Goal: Information Seeking & Learning: Learn about a topic

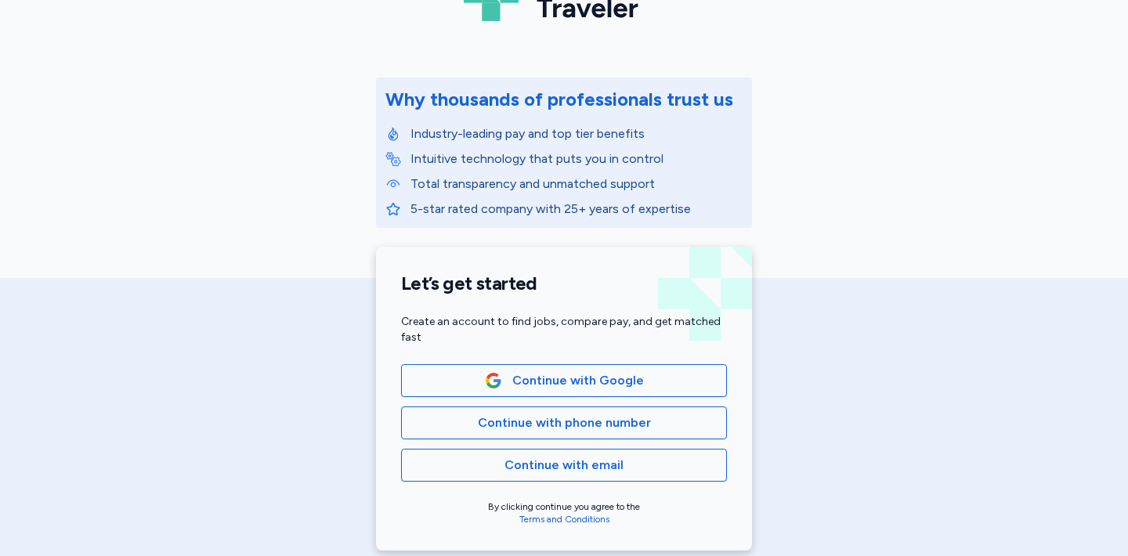
scroll to position [136, 0]
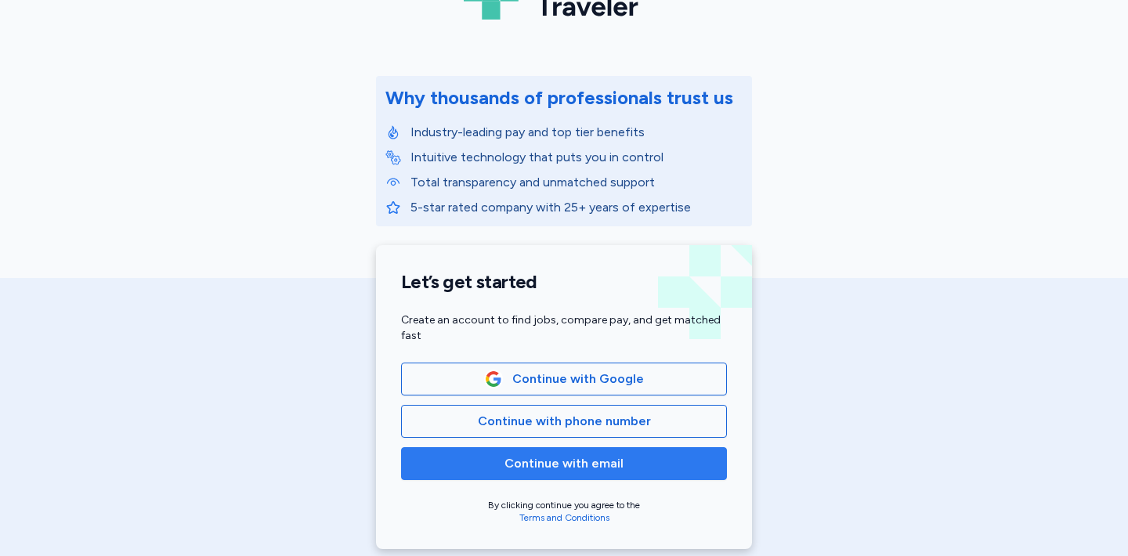
click at [612, 461] on span "Continue with email" at bounding box center [564, 464] width 119 height 19
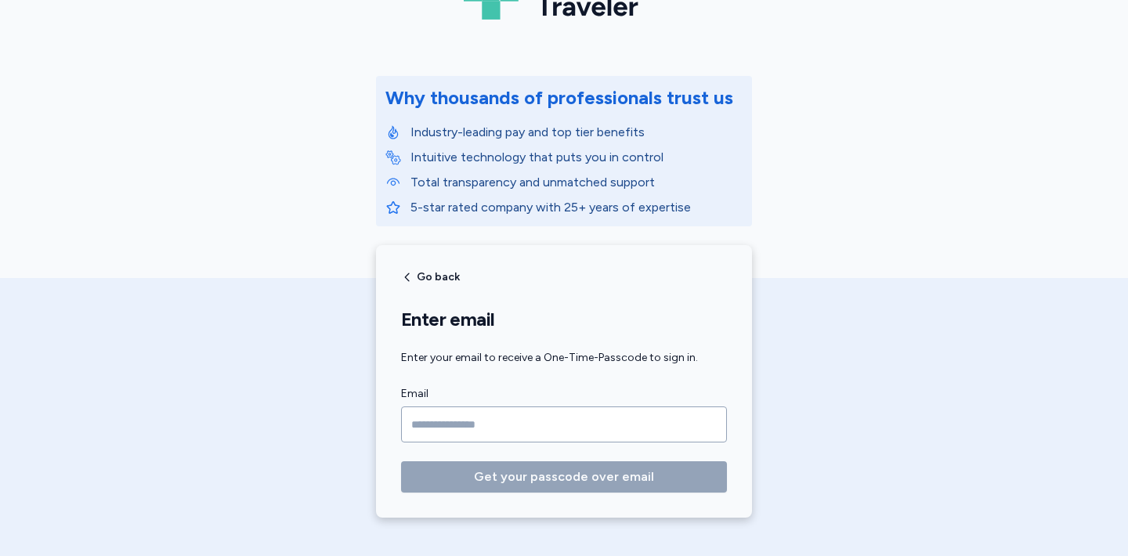
click at [611, 430] on input "Email" at bounding box center [564, 425] width 326 height 36
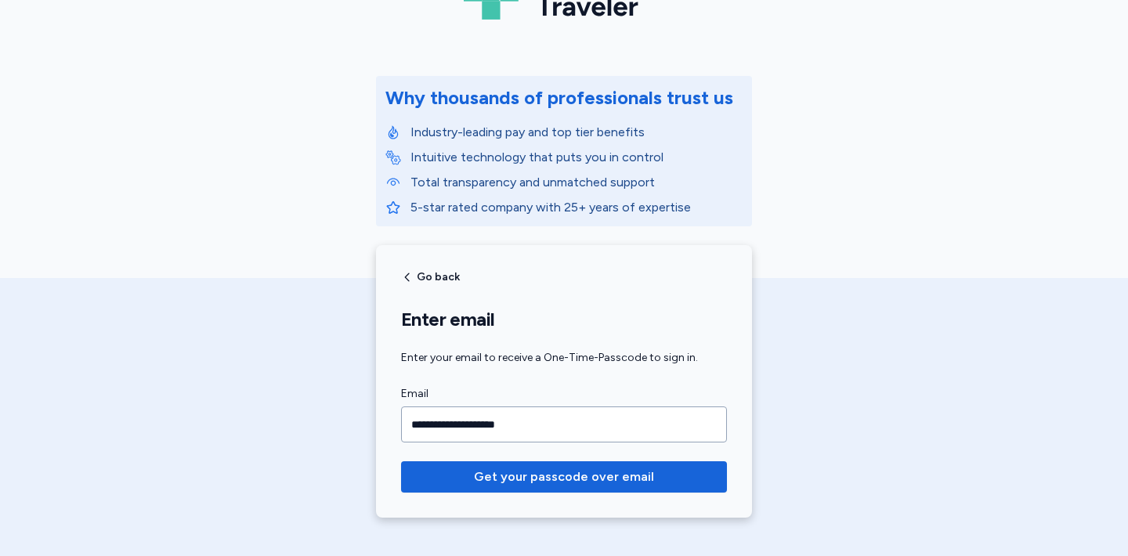
type input "**********"
click at [401, 462] on button "Get your passcode over email" at bounding box center [564, 477] width 326 height 31
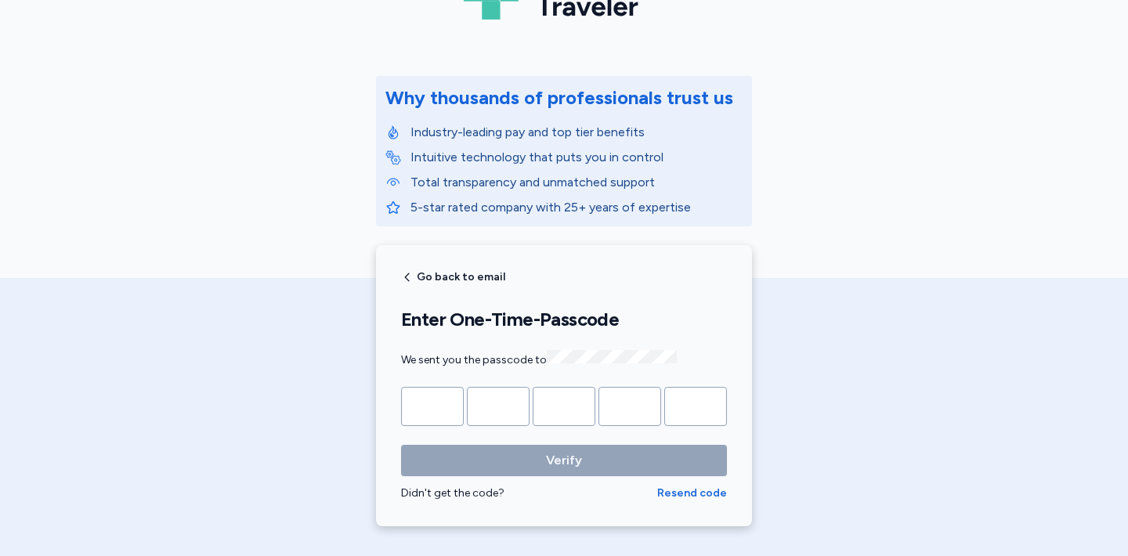
type input "*"
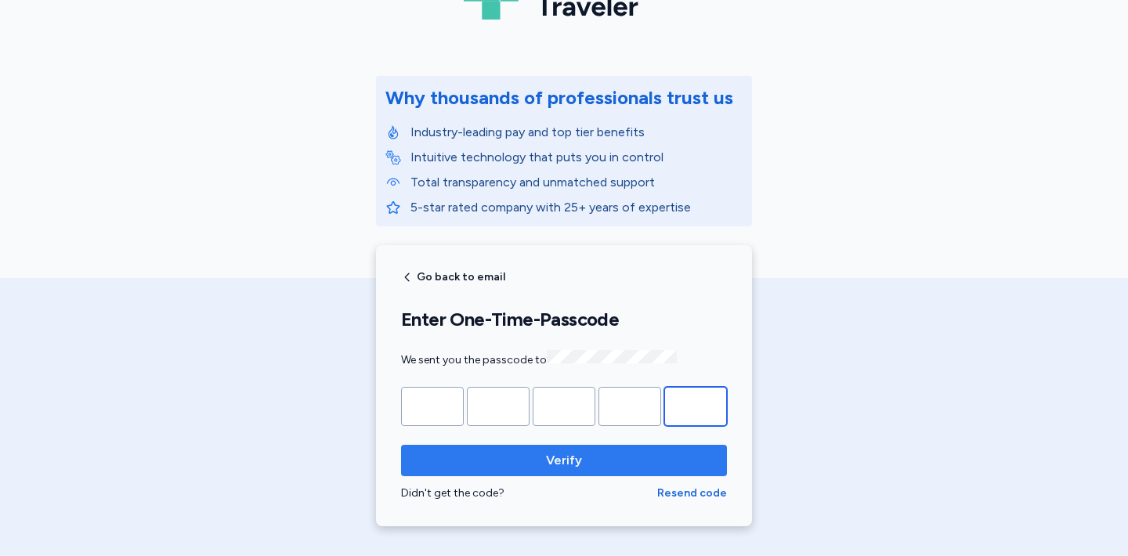
type input "*"
click at [573, 469] on button "Verify" at bounding box center [564, 460] width 326 height 31
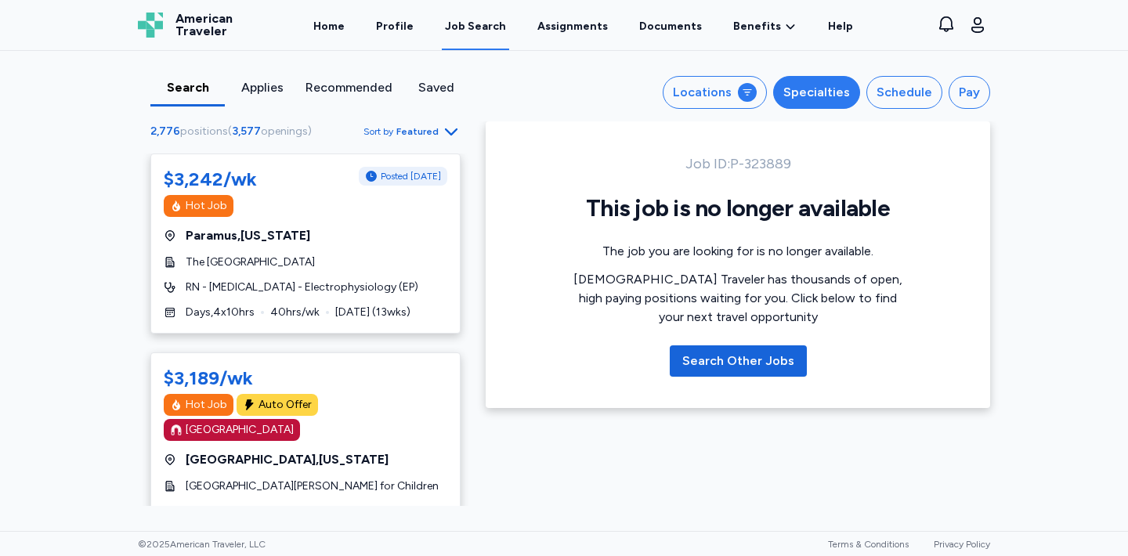
click at [800, 82] on button "Specialties" at bounding box center [816, 92] width 87 height 33
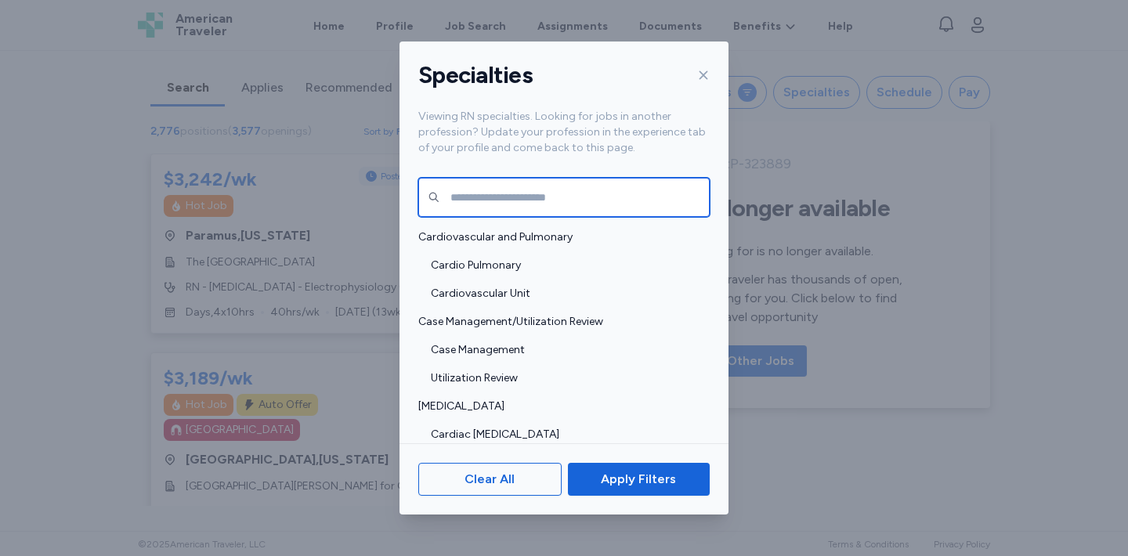
click at [647, 211] on input "text" at bounding box center [564, 197] width 292 height 39
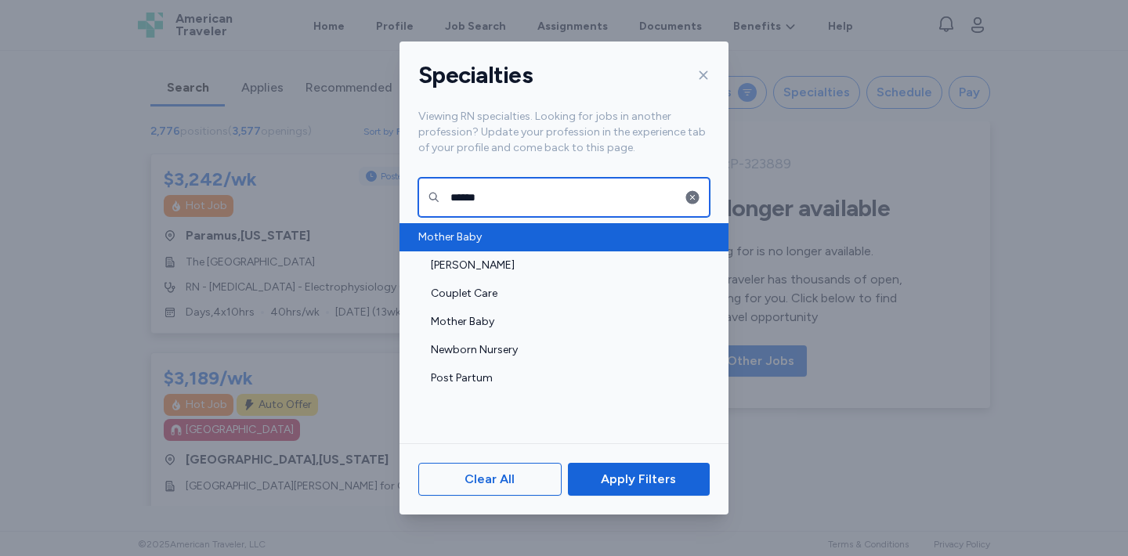
type input "******"
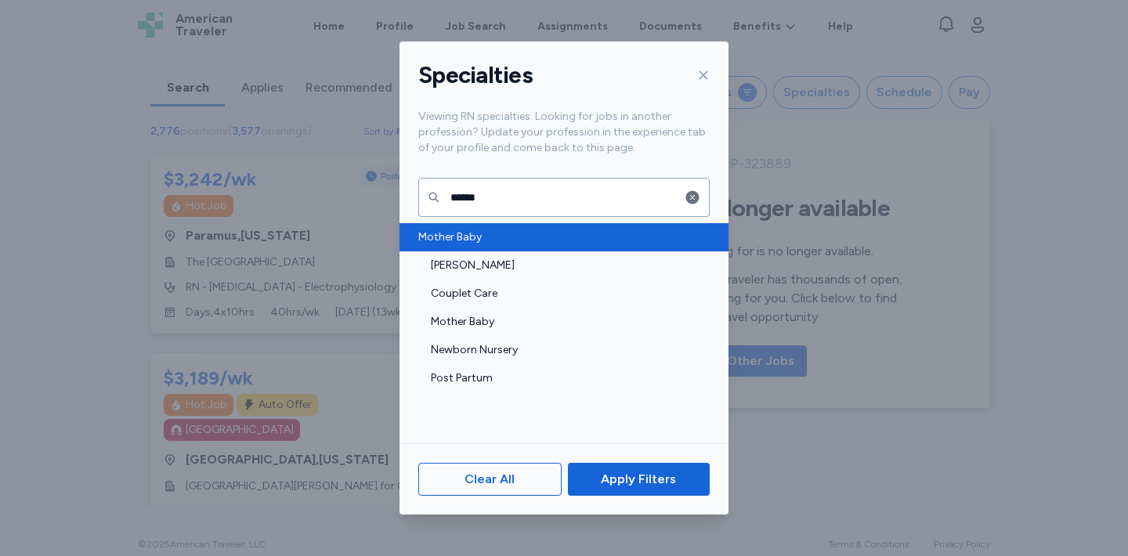
click at [457, 242] on span "Mother Baby" at bounding box center [559, 238] width 282 height 16
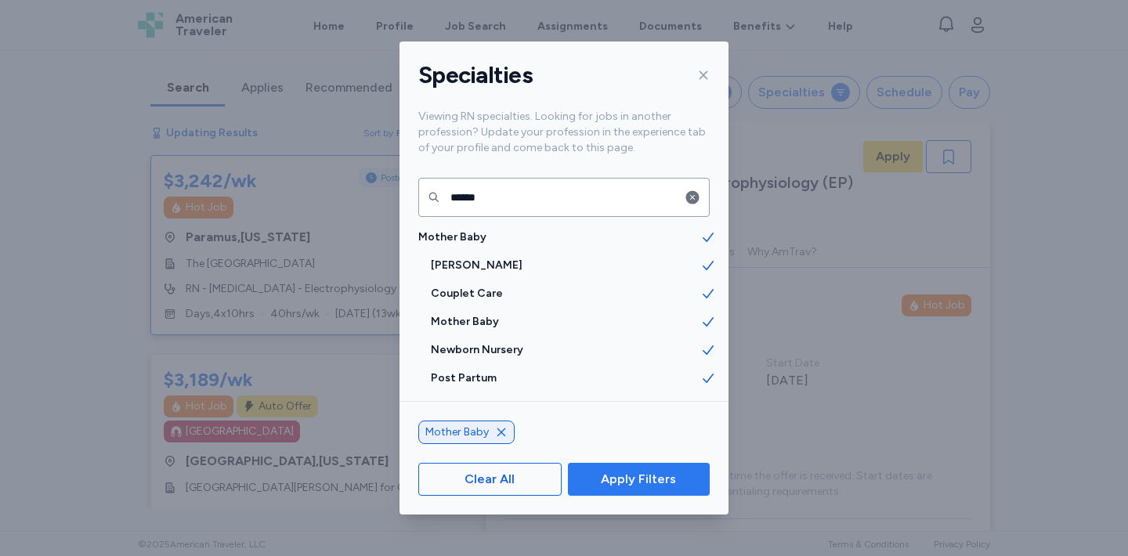
click at [680, 475] on span "Apply Filters" at bounding box center [639, 479] width 117 height 19
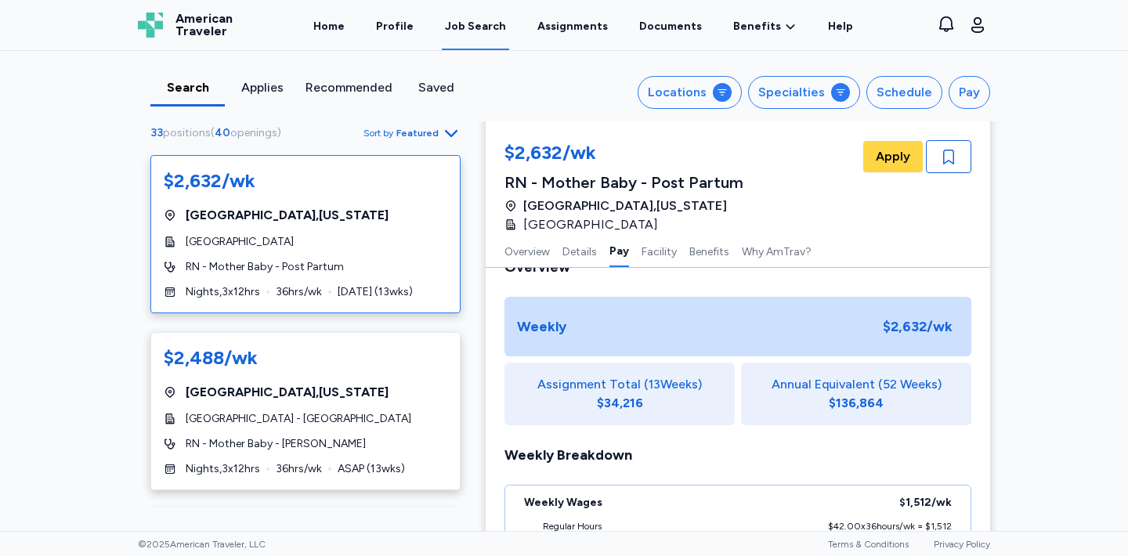
scroll to position [919, 0]
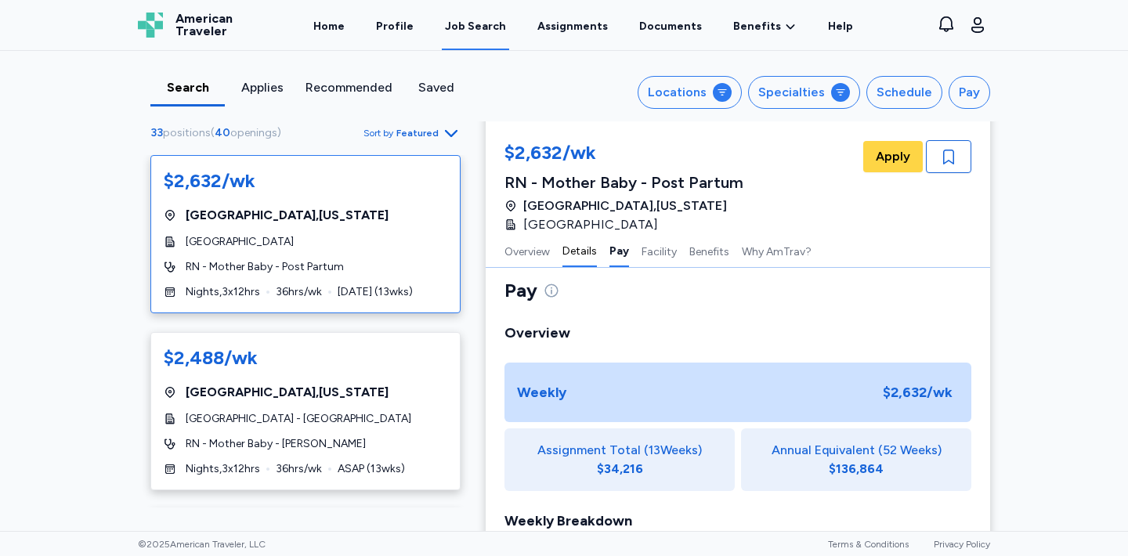
click at [575, 258] on button "Details" at bounding box center [580, 250] width 34 height 33
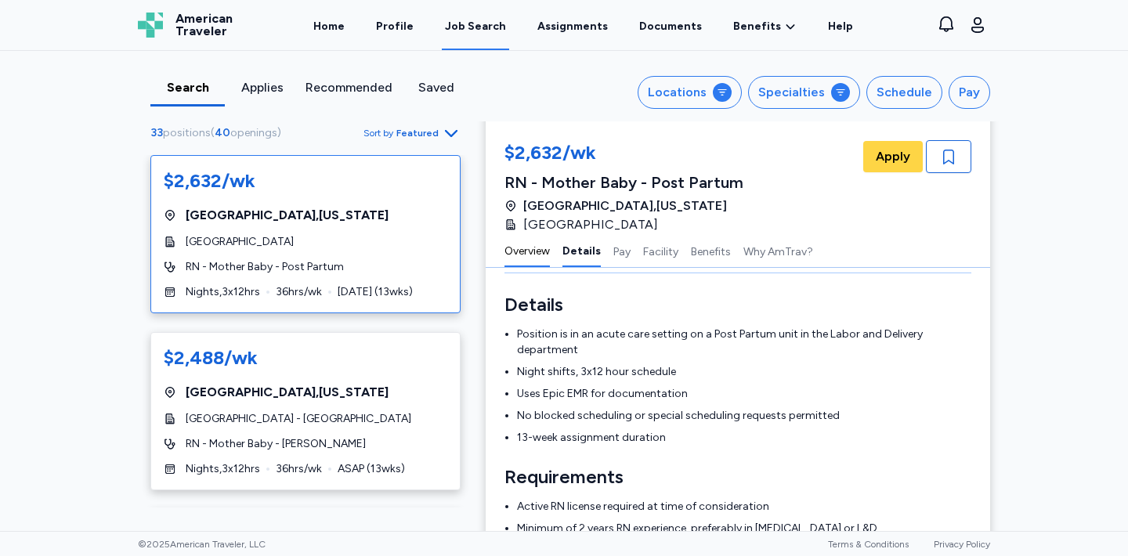
click at [533, 253] on button "Overview" at bounding box center [527, 250] width 45 height 33
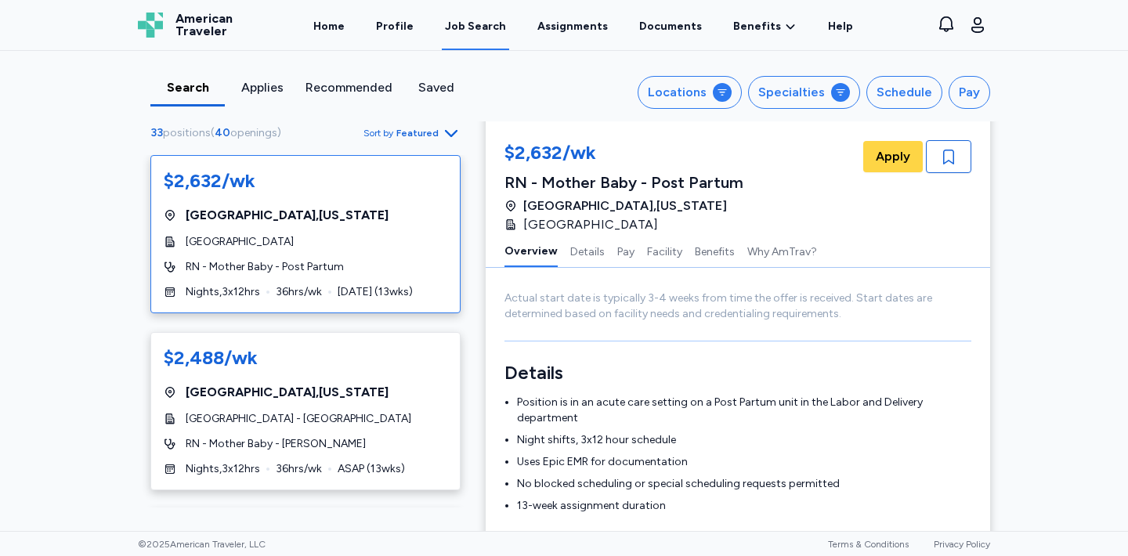
scroll to position [184, 0]
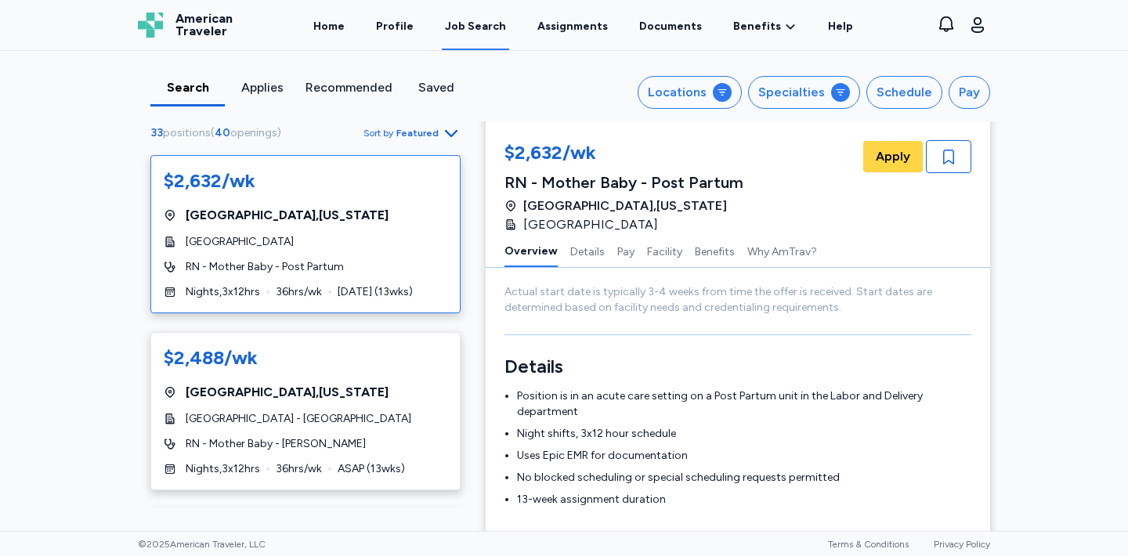
click at [529, 205] on span "[GEOGRAPHIC_DATA] , [US_STATE]" at bounding box center [625, 206] width 204 height 19
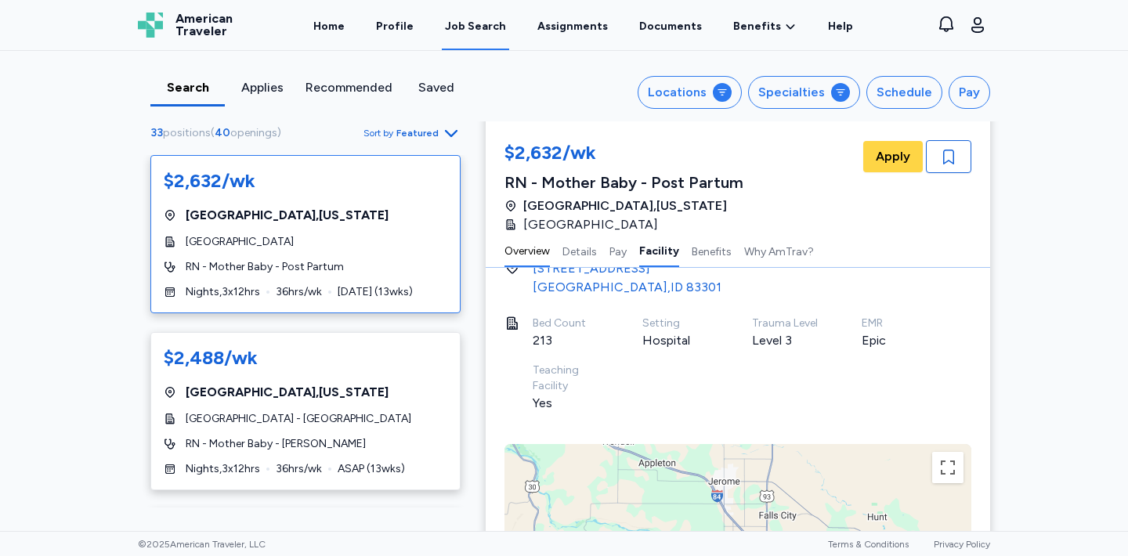
scroll to position [1557, 0]
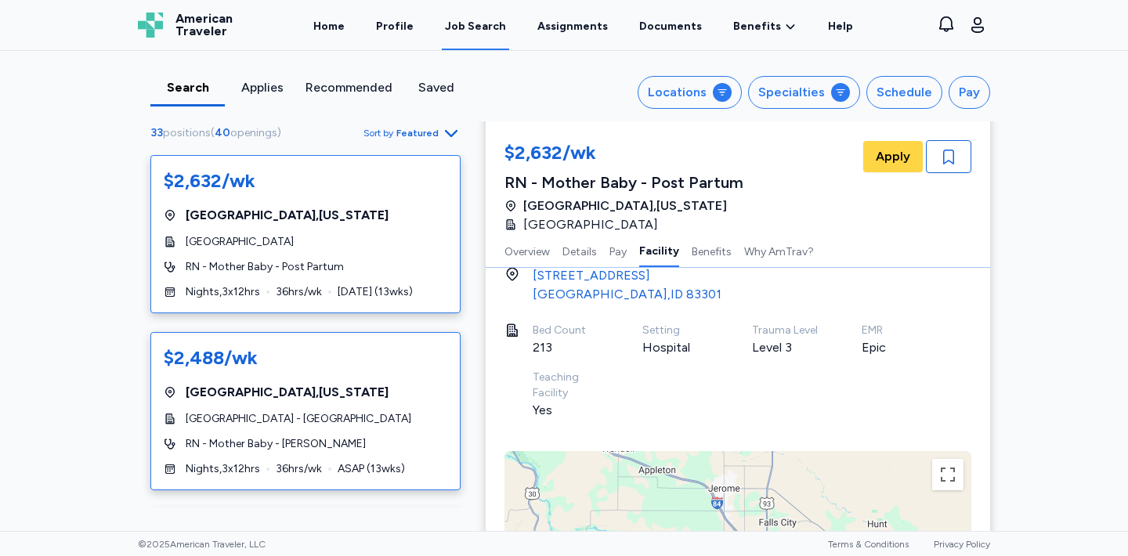
click at [433, 389] on div "[GEOGRAPHIC_DATA] , [US_STATE]" at bounding box center [306, 392] width 284 height 19
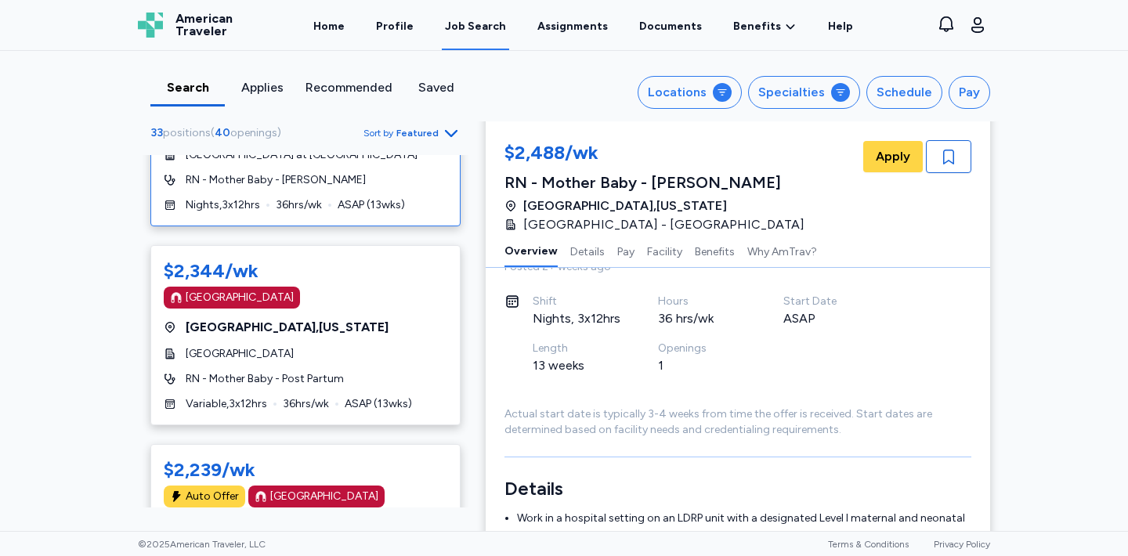
scroll to position [858, 0]
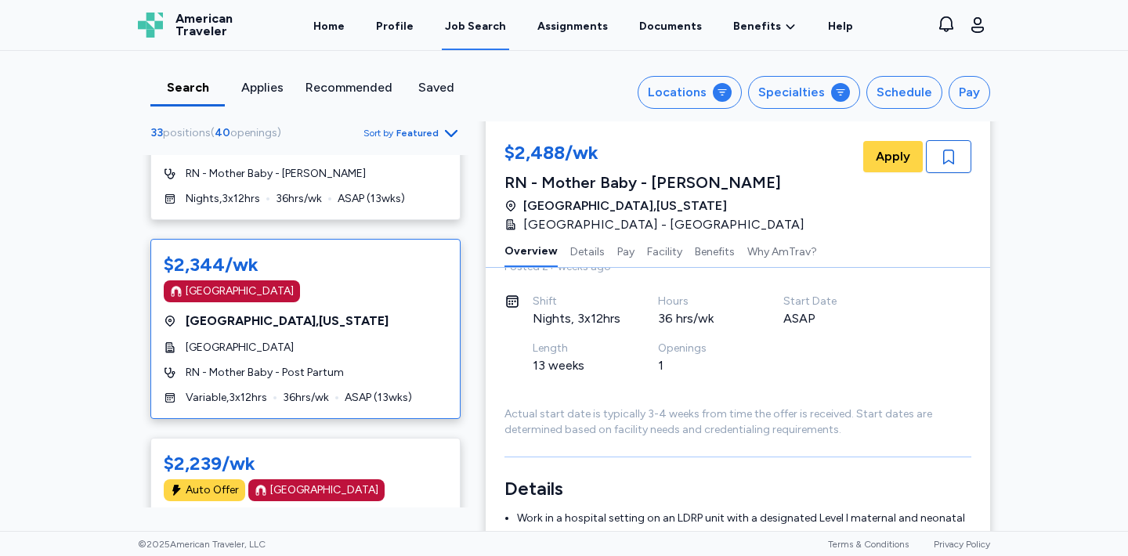
click at [434, 340] on div "[GEOGRAPHIC_DATA]" at bounding box center [306, 348] width 284 height 16
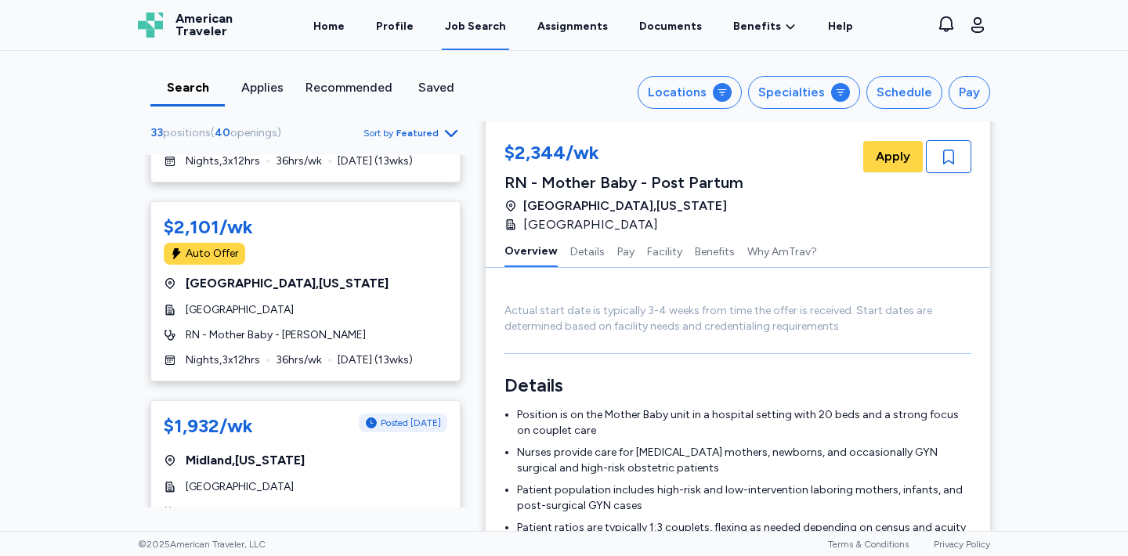
scroll to position [2087, 0]
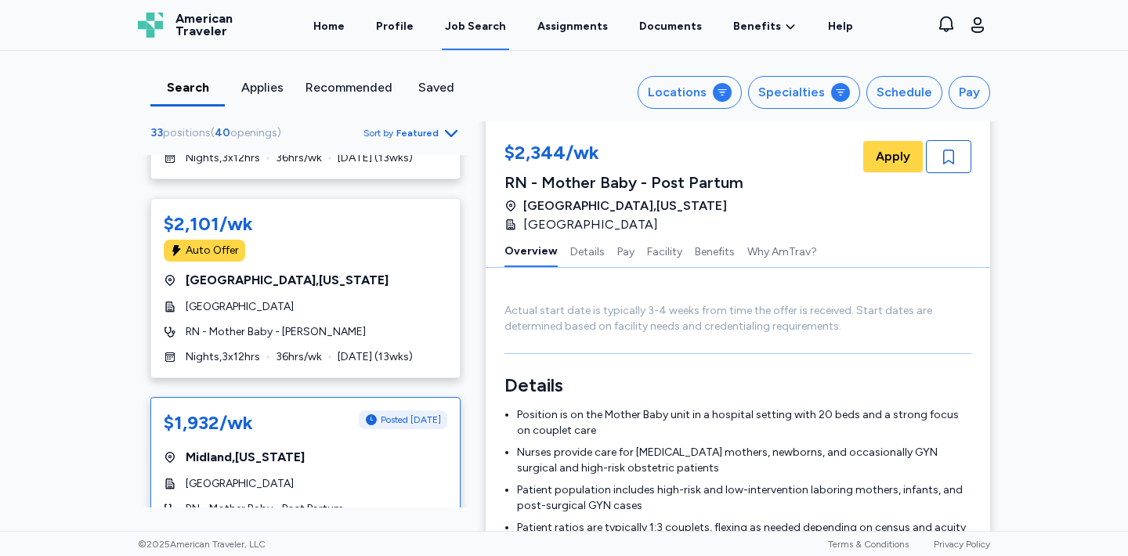
click at [401, 476] on div "[GEOGRAPHIC_DATA]" at bounding box center [306, 484] width 284 height 16
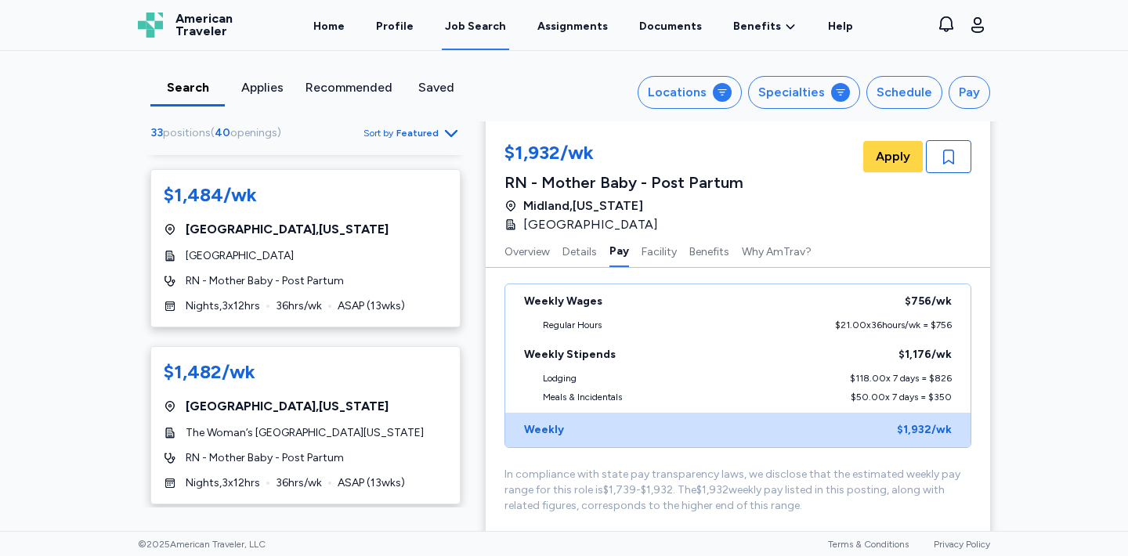
scroll to position [5012, 0]
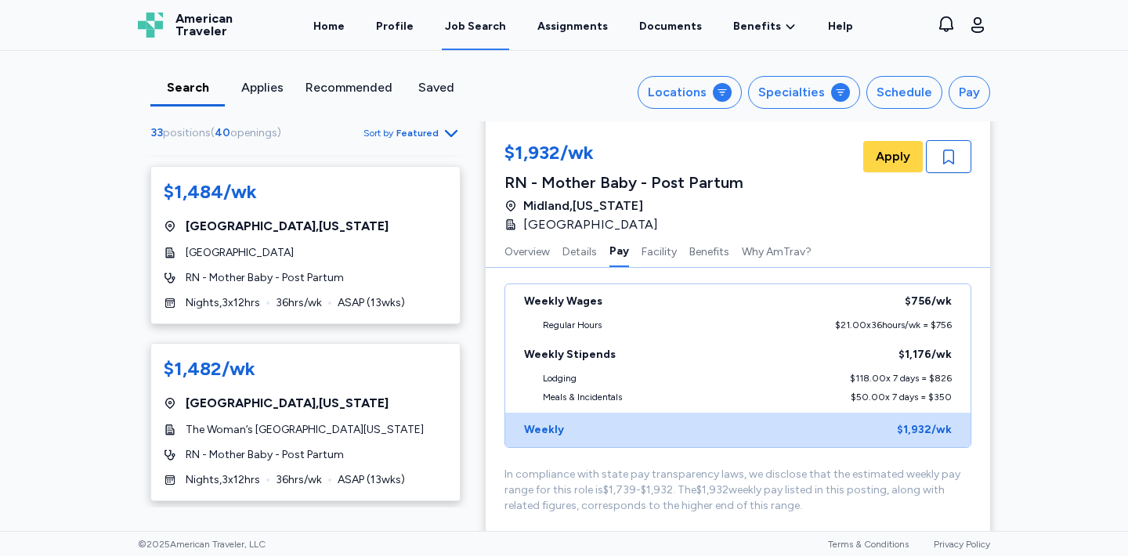
click at [393, 447] on div "RN - Mother Baby - Post Partum" at bounding box center [306, 455] width 284 height 16
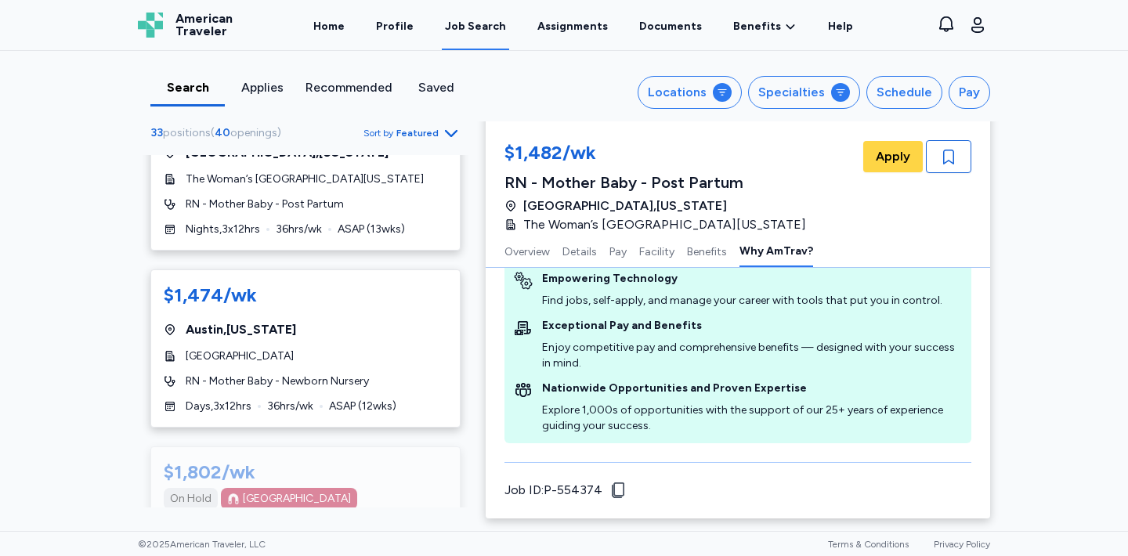
scroll to position [5419, 0]
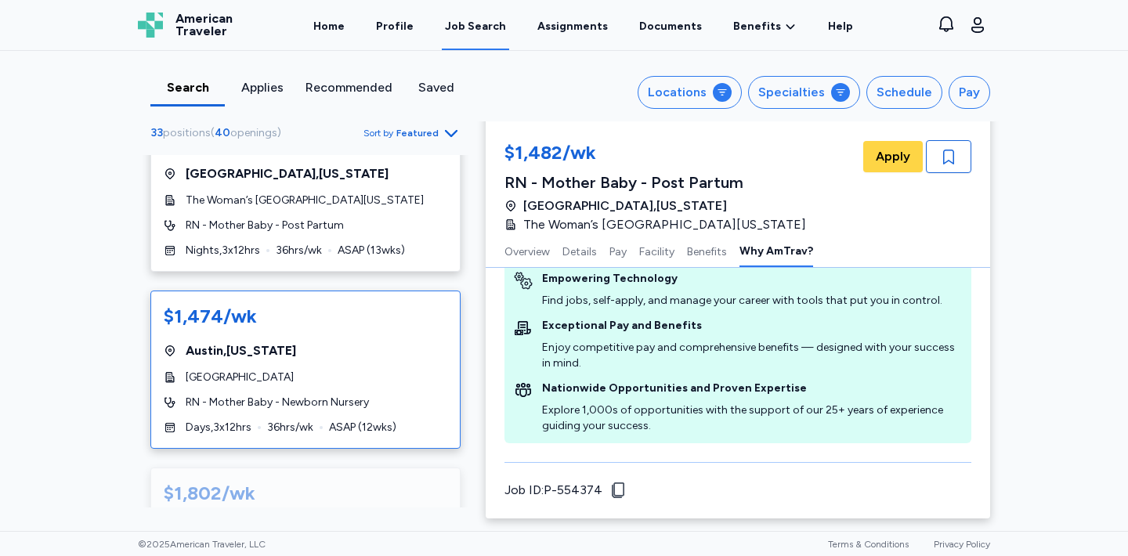
click at [416, 395] on div "RN - Mother Baby - Newborn Nursery" at bounding box center [306, 403] width 284 height 16
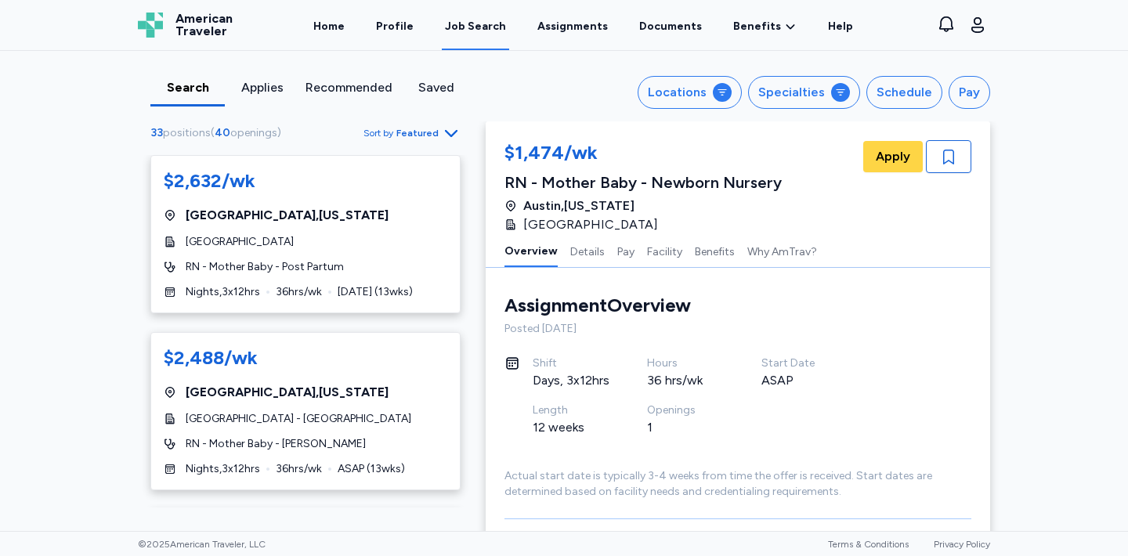
click at [316, 218] on div "[GEOGRAPHIC_DATA] , [US_STATE]" at bounding box center [306, 215] width 284 height 19
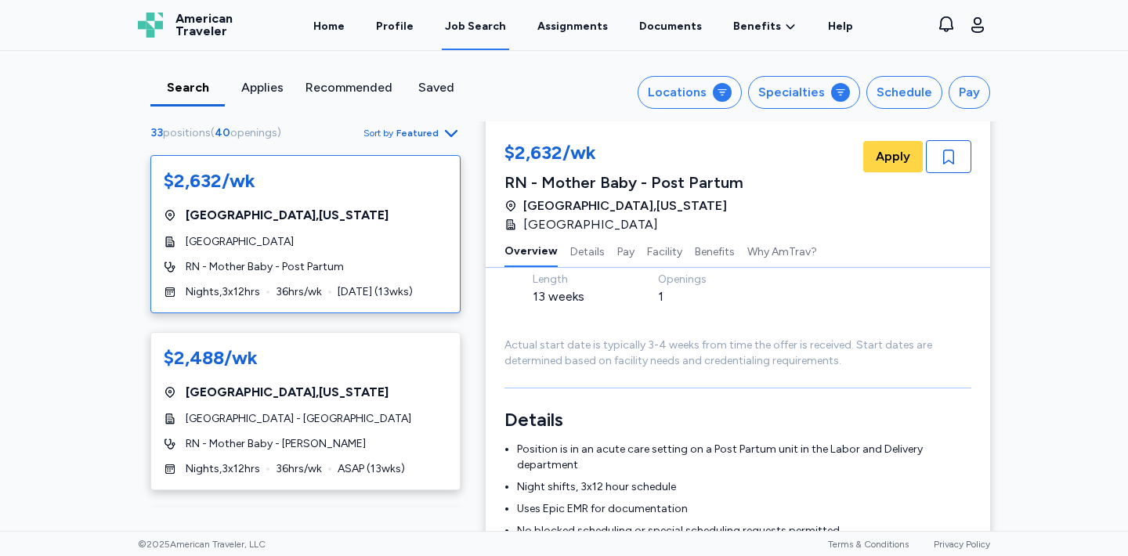
scroll to position [135, 0]
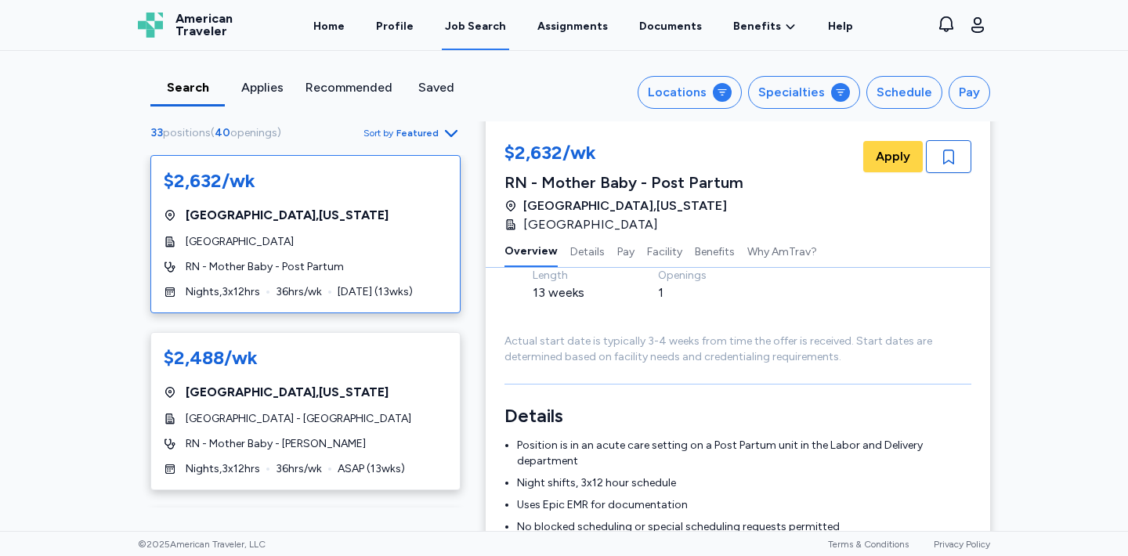
click at [661, 114] on div "Search Applies Recommended Saved Locations Specialties Schedule Pay 33 position…" at bounding box center [564, 86] width 878 height 71
click at [668, 96] on div "Locations" at bounding box center [677, 92] width 59 height 19
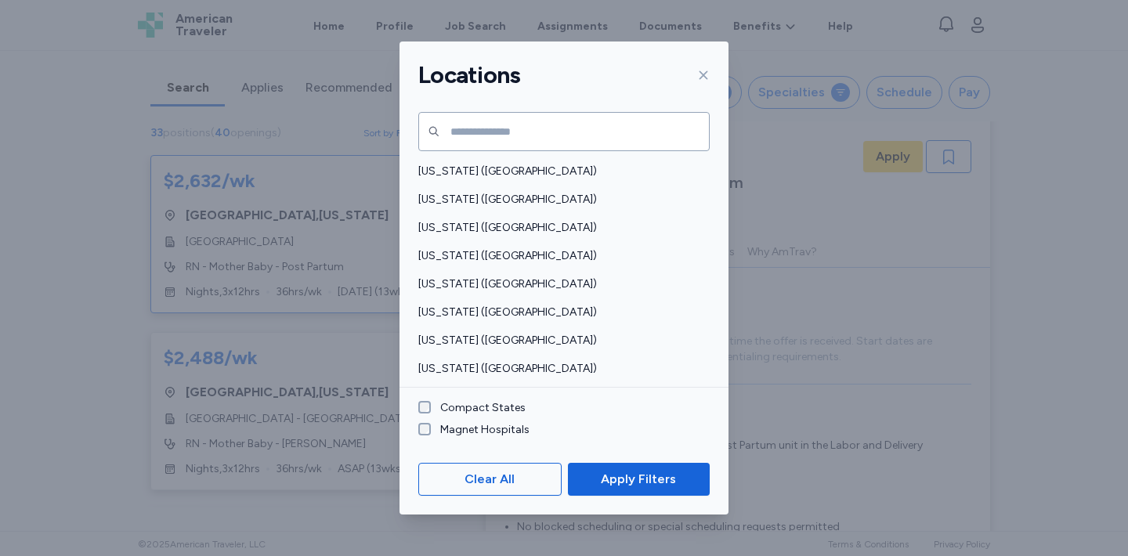
click at [455, 407] on label "Compact States" at bounding box center [478, 408] width 95 height 16
click at [624, 477] on span "Apply Filters" at bounding box center [638, 479] width 75 height 19
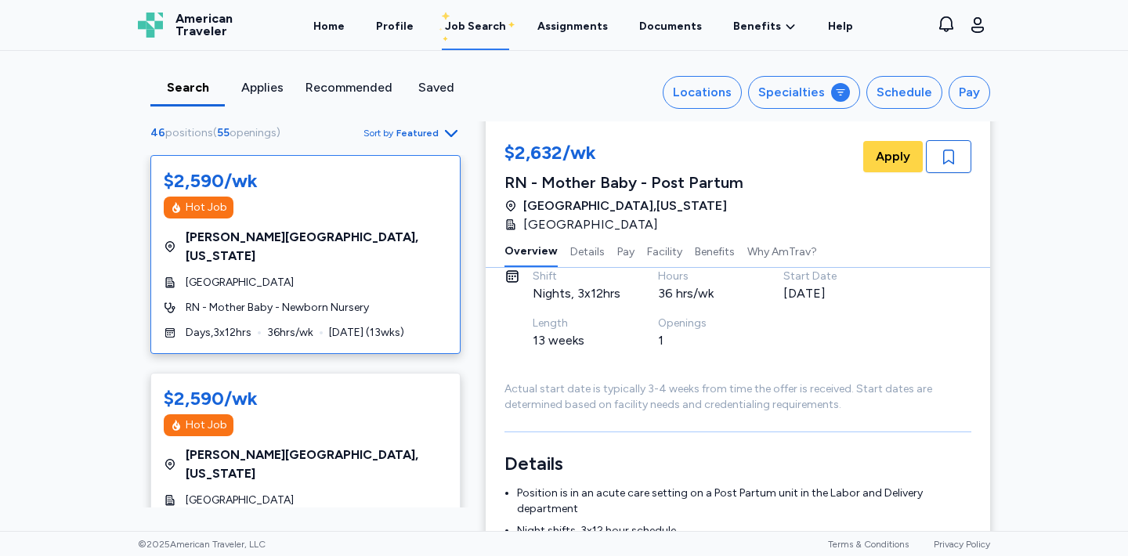
scroll to position [78, 0]
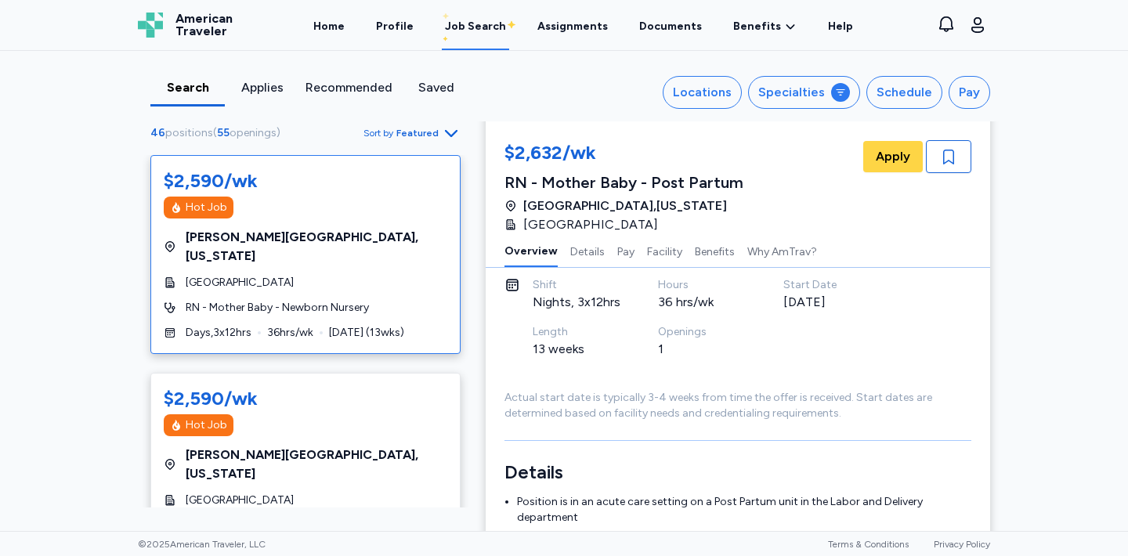
click at [408, 275] on div "[GEOGRAPHIC_DATA]" at bounding box center [306, 283] width 284 height 16
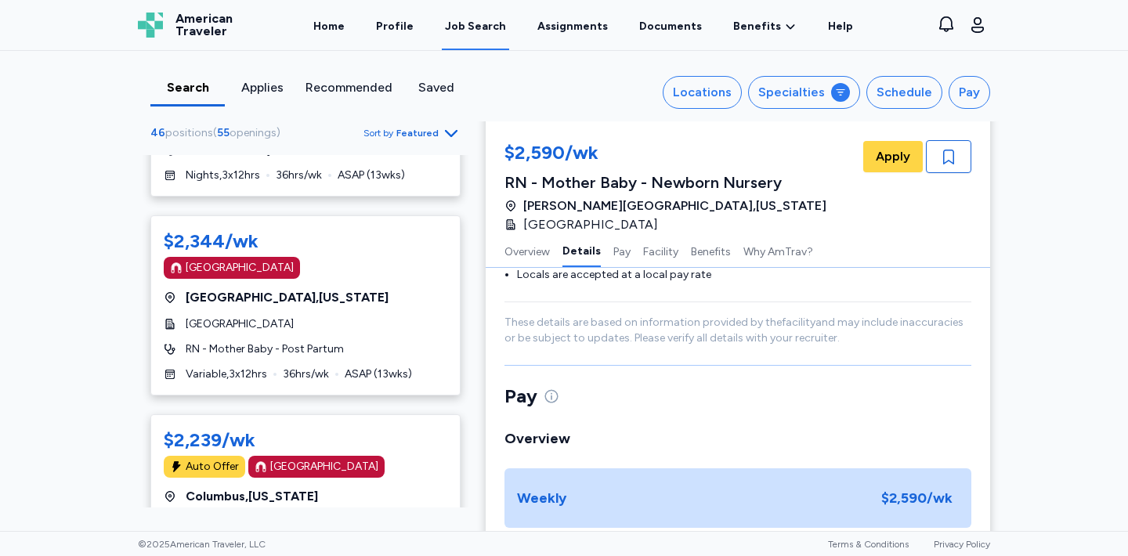
scroll to position [2634, 0]
